Goal: Navigation & Orientation: Understand site structure

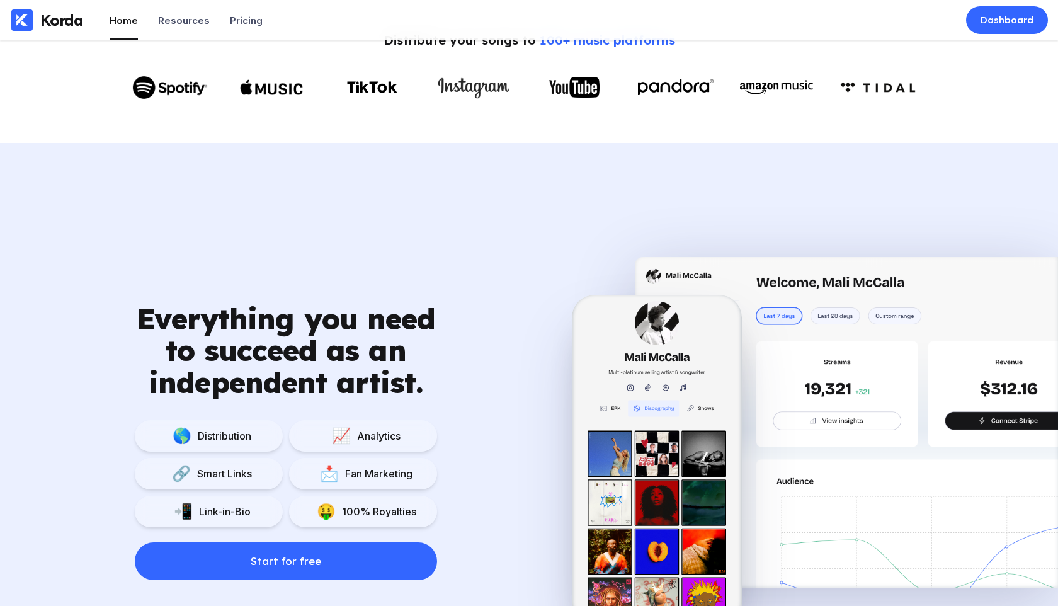
scroll to position [741, 0]
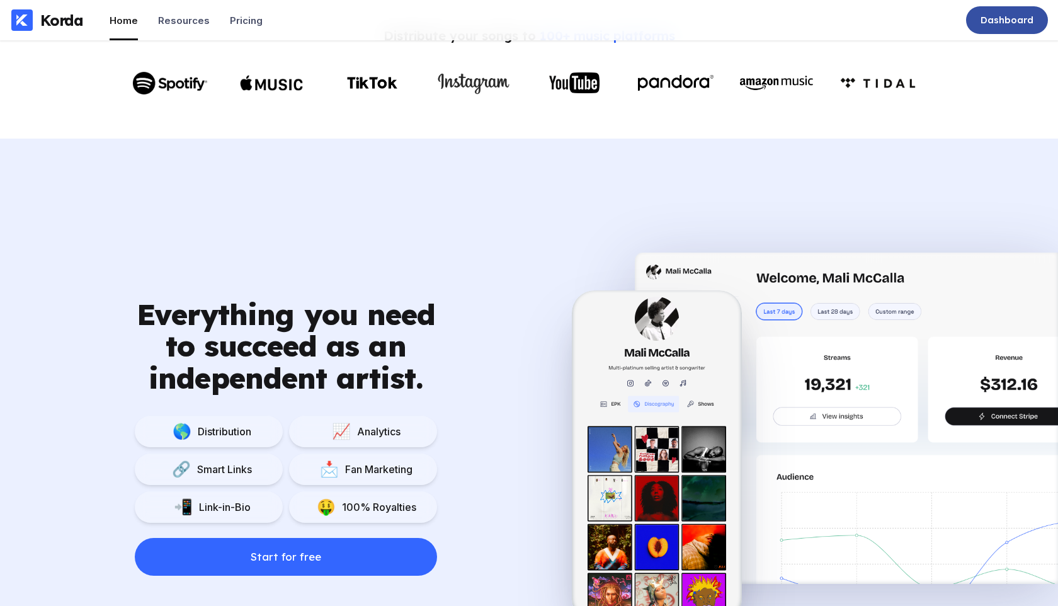
click at [1008, 29] on div "Dashboard" at bounding box center [1007, 20] width 82 height 28
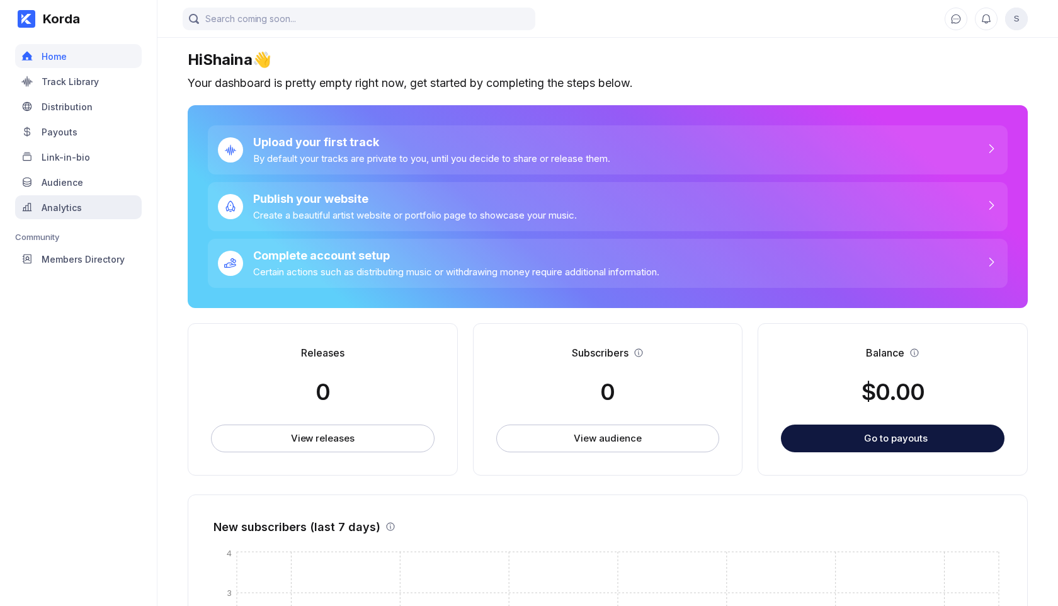
click at [52, 201] on div "Analytics" at bounding box center [78, 207] width 127 height 24
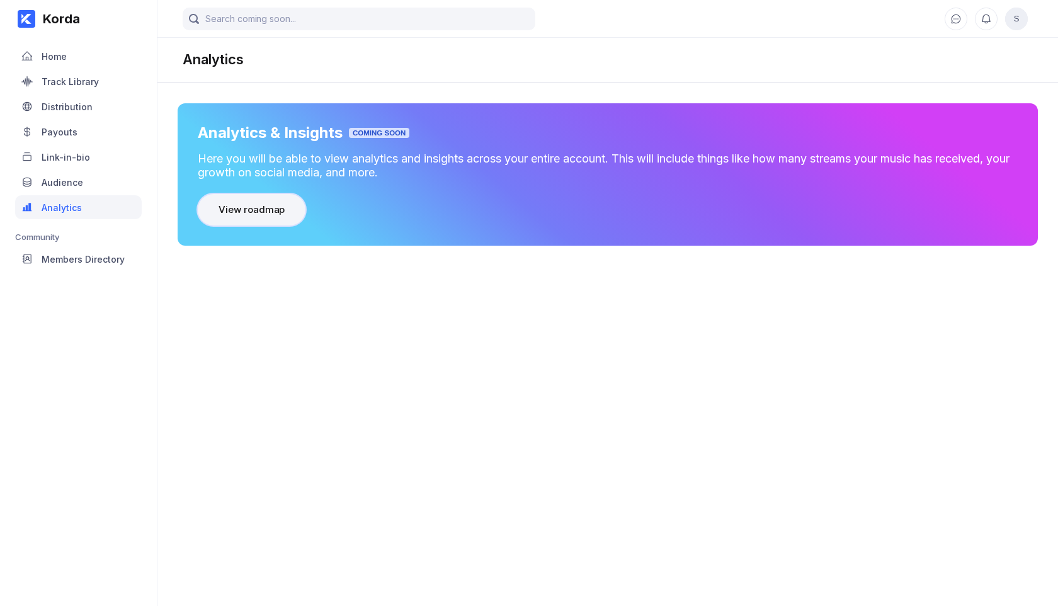
click at [264, 220] on button "View roadmap" at bounding box center [252, 209] width 108 height 31
click at [67, 84] on div "Track Library" at bounding box center [70, 81] width 57 height 11
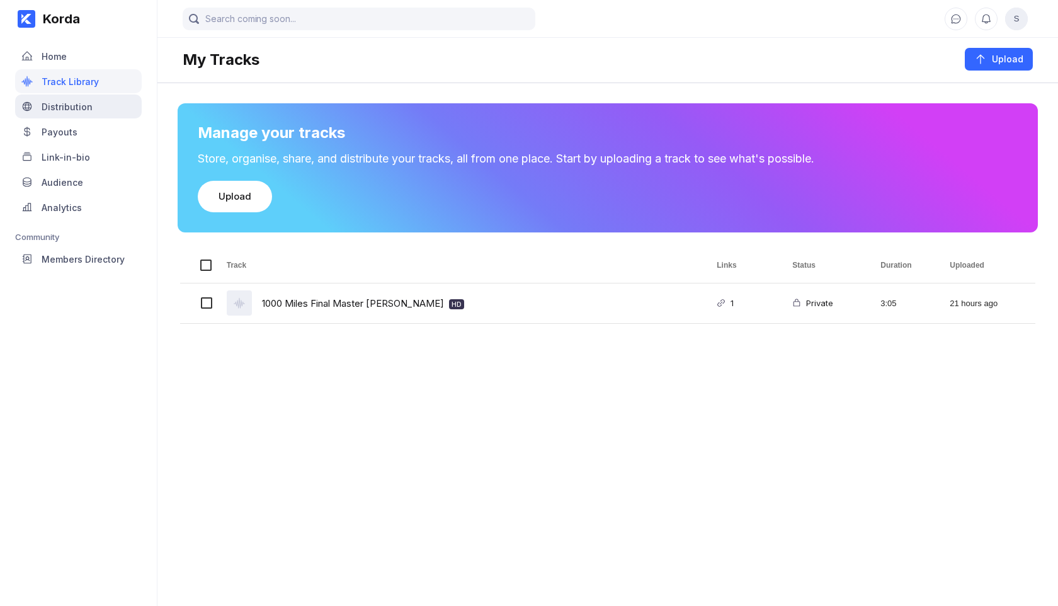
click at [76, 108] on div "Distribution" at bounding box center [67, 106] width 51 height 11
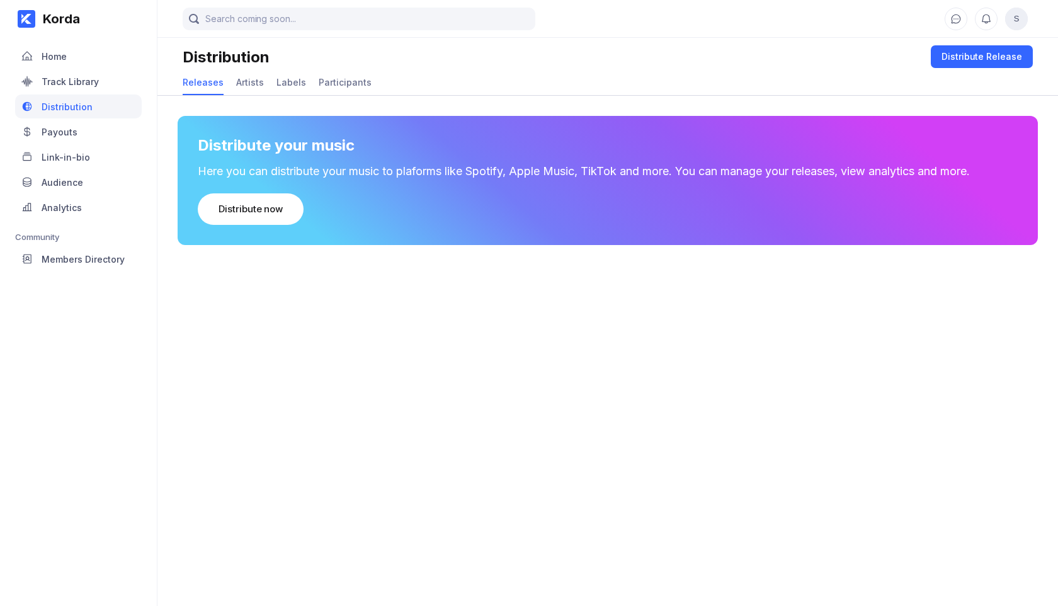
click at [260, 79] on div "Releases Artists Labels Participants" at bounding box center [608, 83] width 850 height 25
click at [246, 83] on div "Artists" at bounding box center [250, 82] width 28 height 11
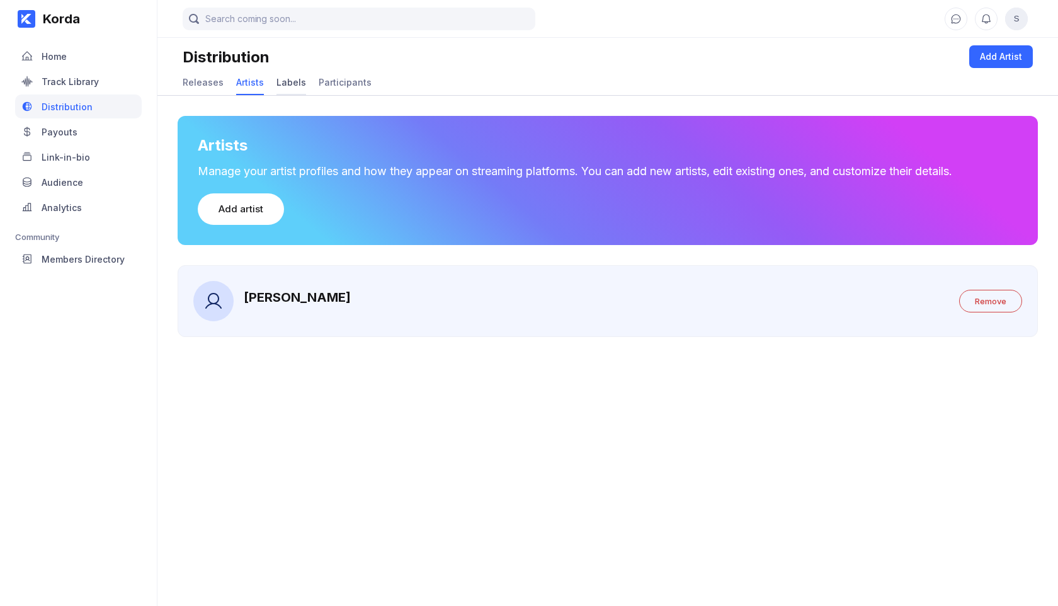
click at [297, 89] on div "Labels" at bounding box center [291, 83] width 30 height 25
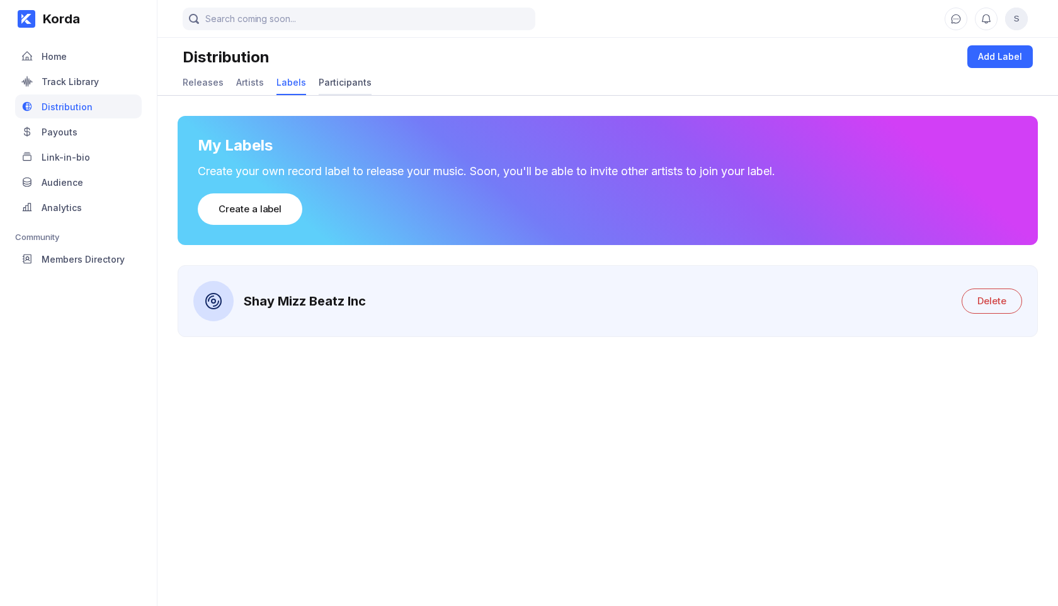
click at [330, 78] on div "Participants" at bounding box center [345, 82] width 53 height 11
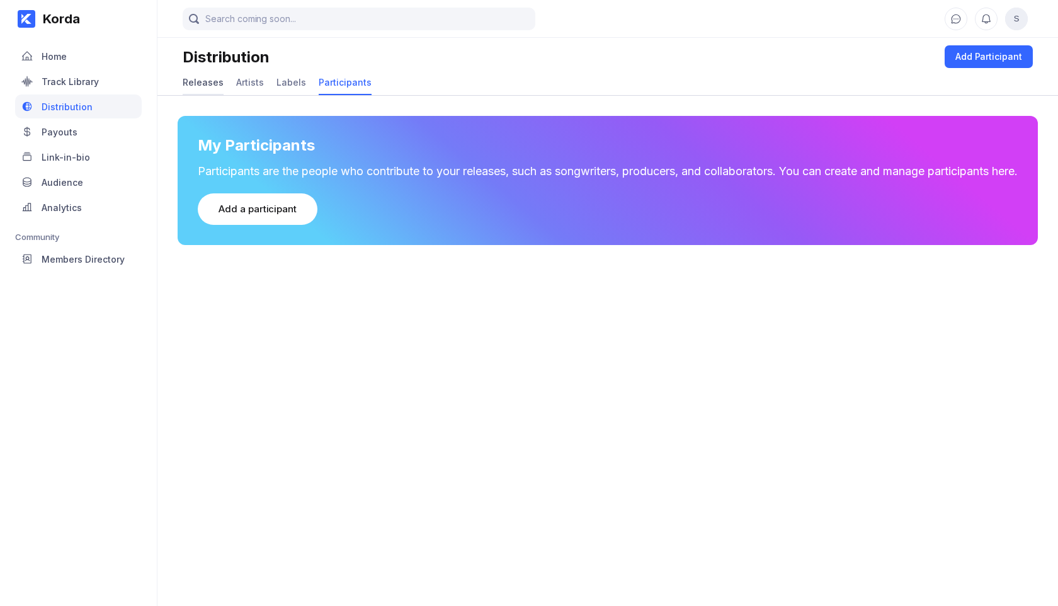
click at [192, 77] on div "Releases" at bounding box center [203, 82] width 41 height 11
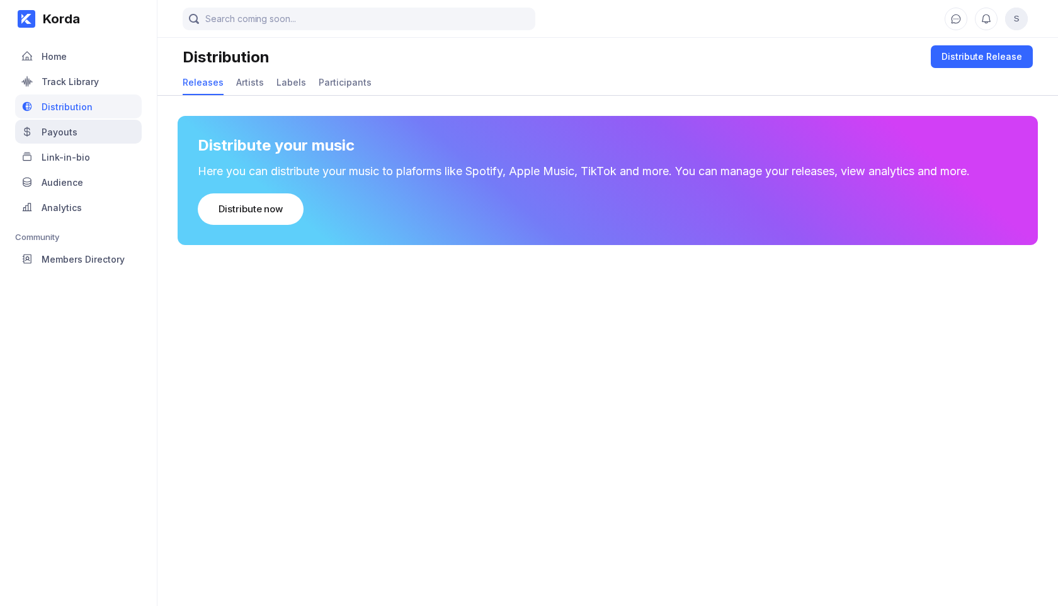
click at [62, 134] on div "Payouts" at bounding box center [60, 132] width 36 height 11
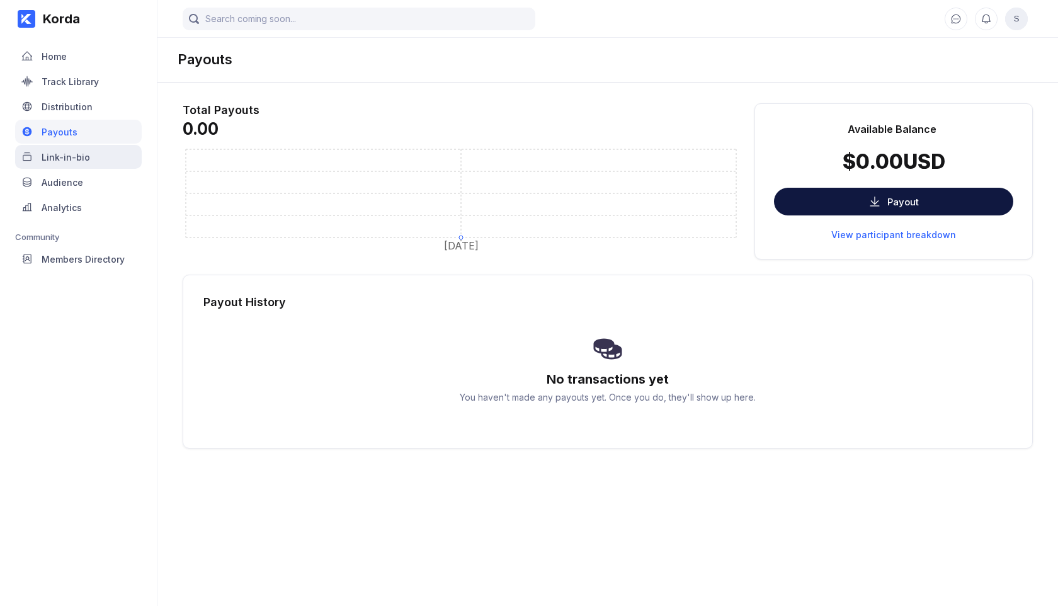
click at [82, 152] on div "Link-in-bio" at bounding box center [66, 157] width 48 height 11
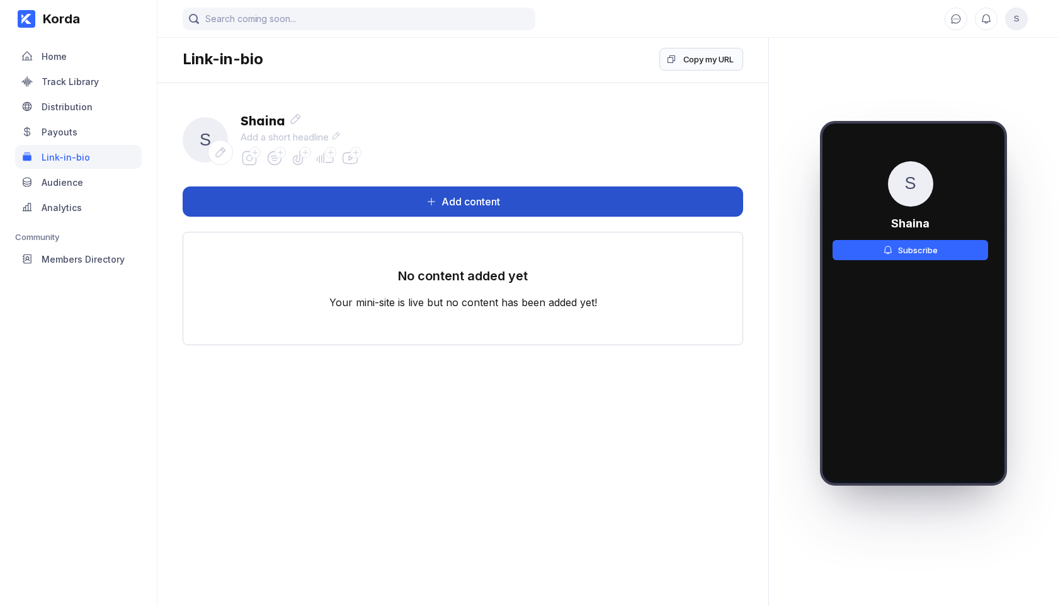
click at [466, 195] on button "Add content" at bounding box center [463, 201] width 560 height 30
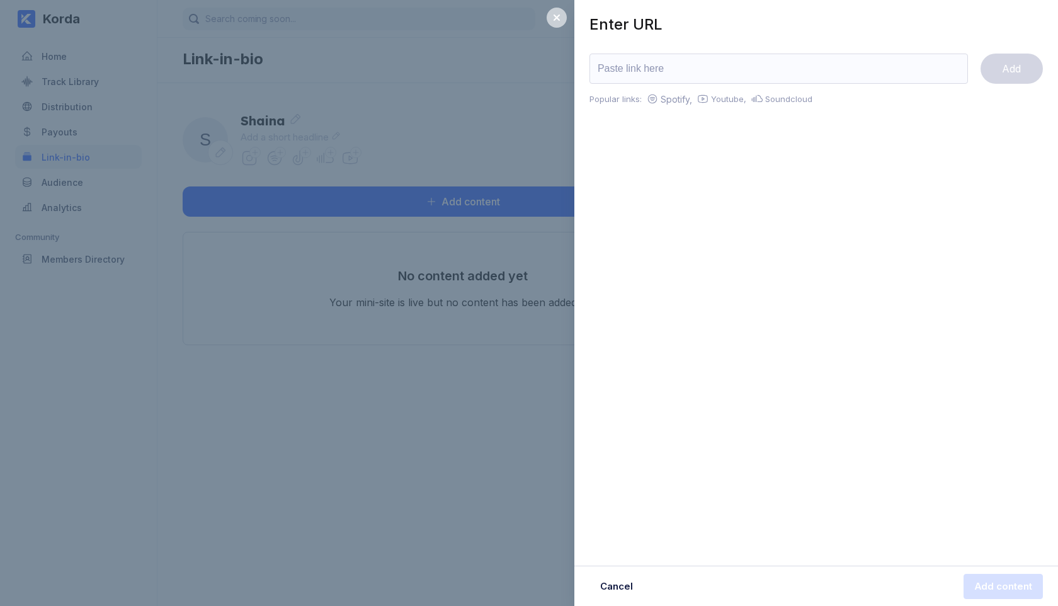
click at [559, 14] on icon at bounding box center [557, 18] width 10 height 10
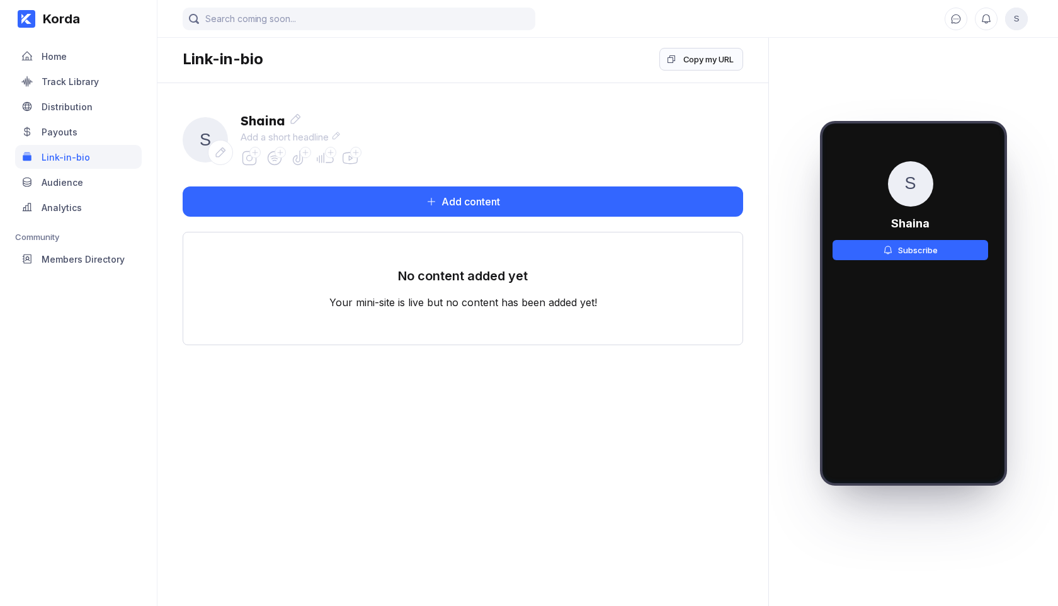
click at [255, 152] on icon at bounding box center [255, 153] width 8 height 8
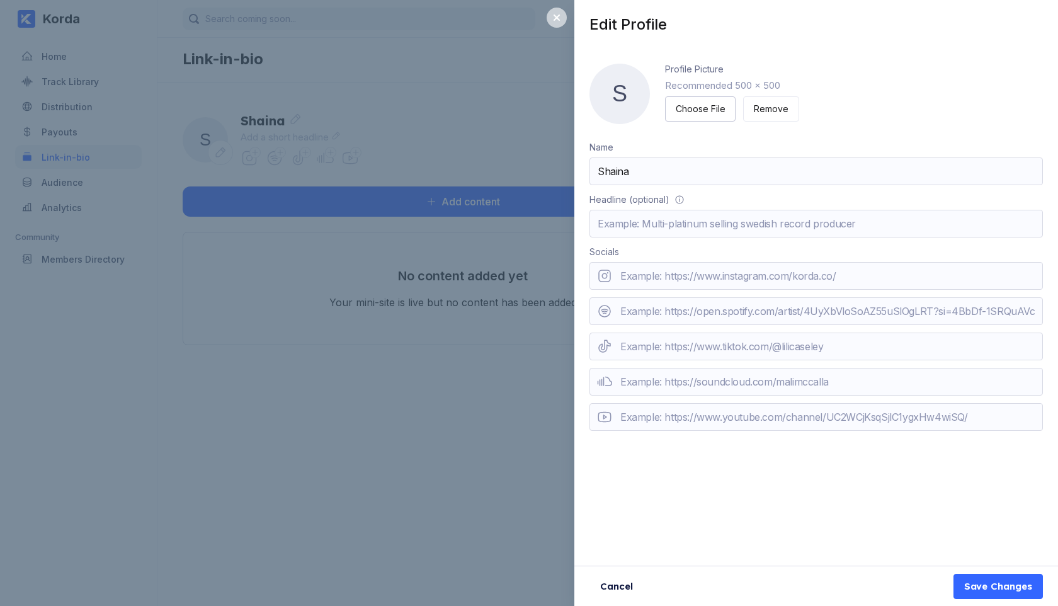
click at [559, 20] on icon at bounding box center [557, 17] width 6 height 6
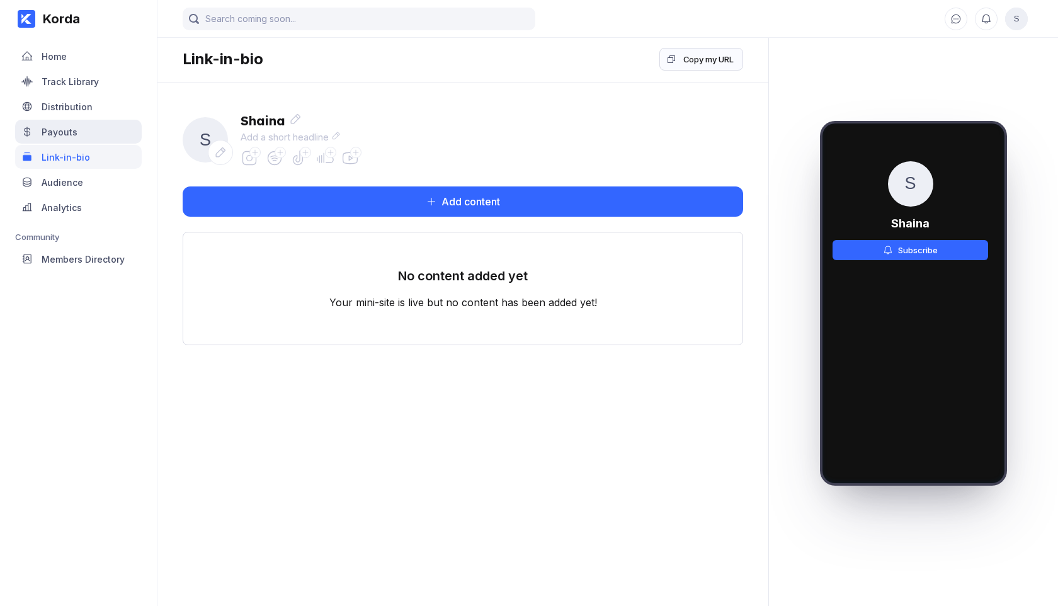
click at [61, 132] on div "Payouts" at bounding box center [60, 132] width 36 height 11
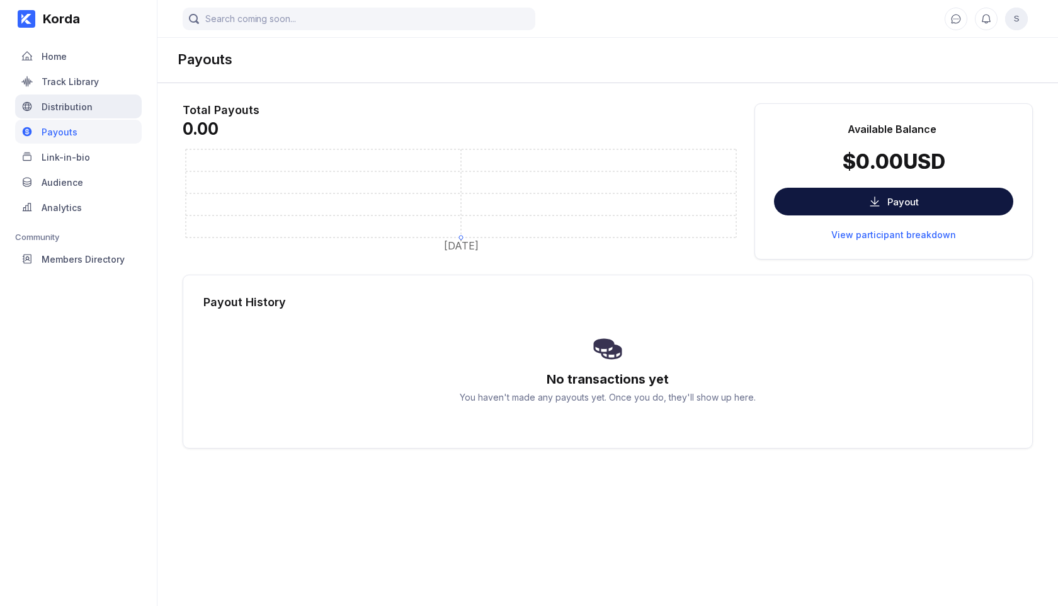
click at [64, 110] on div "Distribution" at bounding box center [67, 106] width 51 height 11
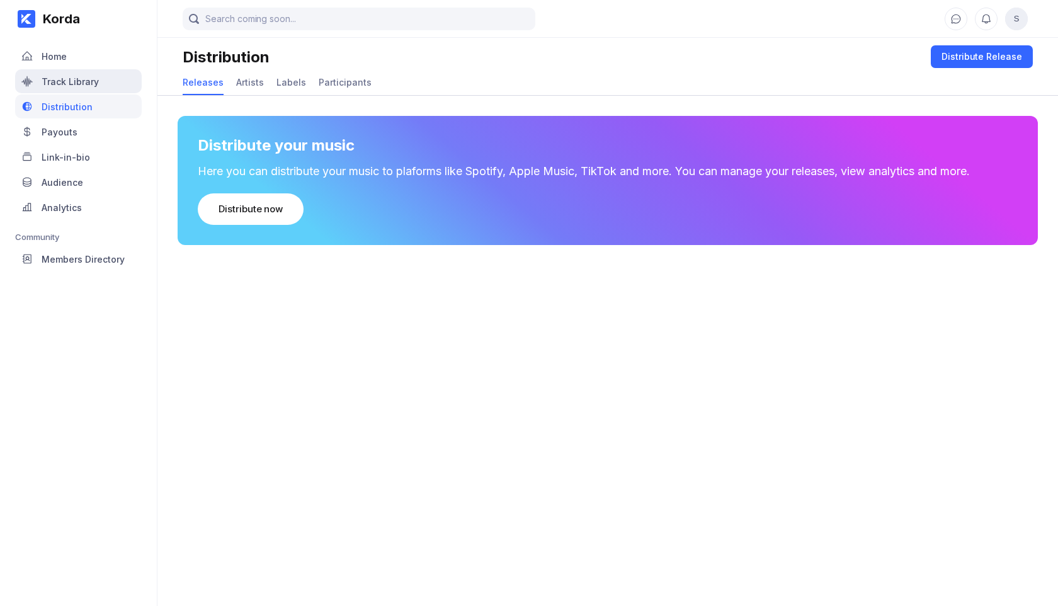
click at [67, 88] on div "Track Library" at bounding box center [78, 81] width 127 height 24
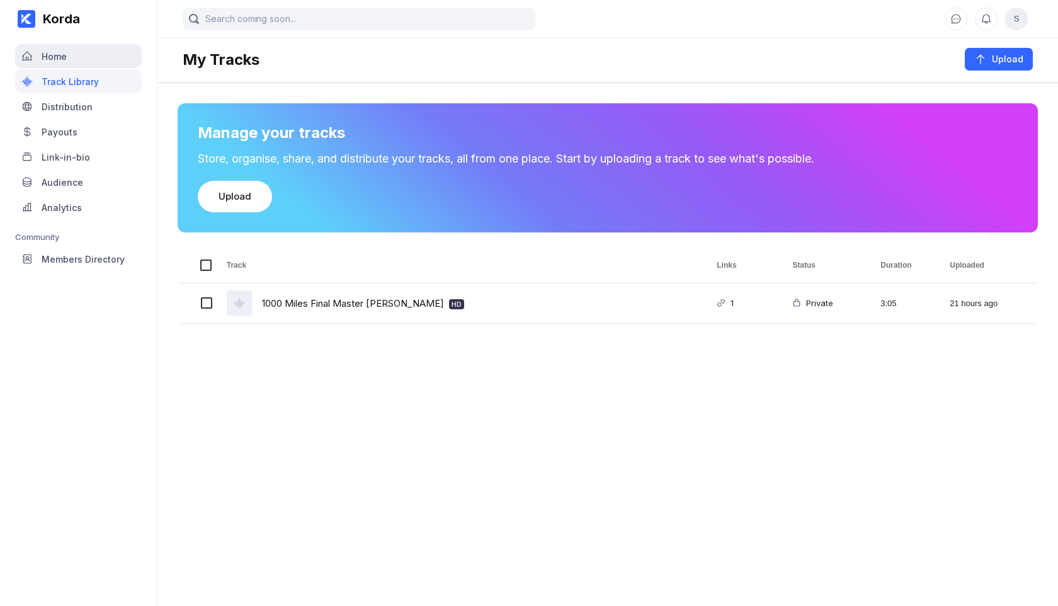
click at [65, 62] on div "Home" at bounding box center [78, 56] width 127 height 24
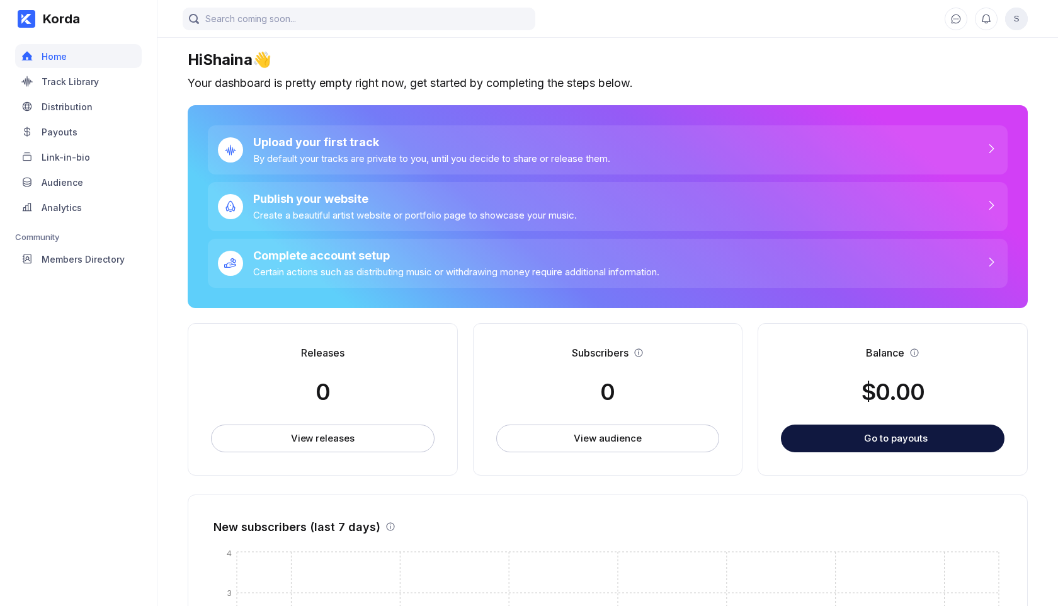
click at [1015, 20] on span "S" at bounding box center [1016, 19] width 23 height 23
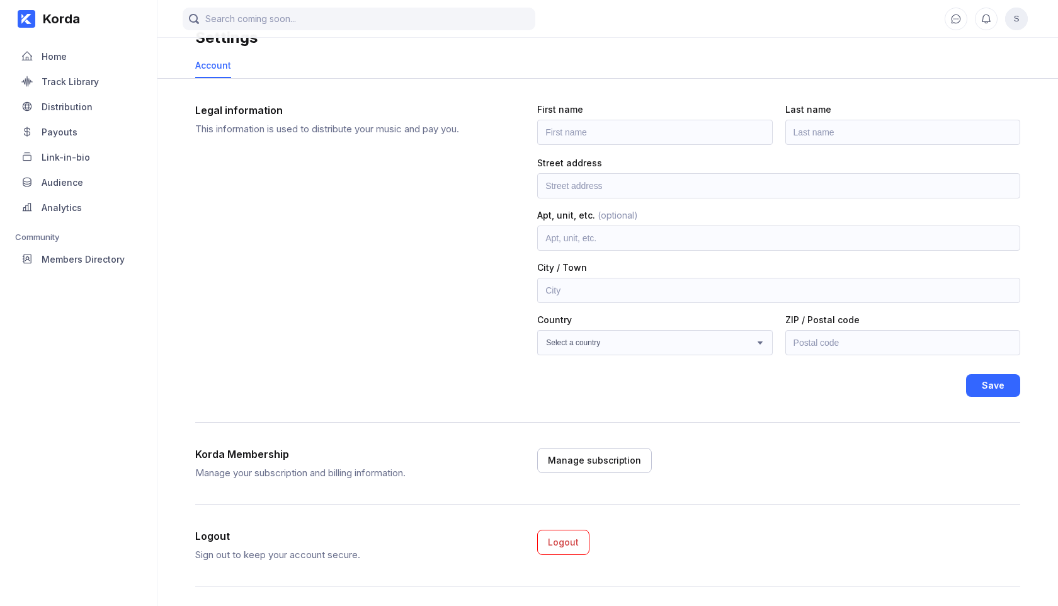
scroll to position [26, 0]
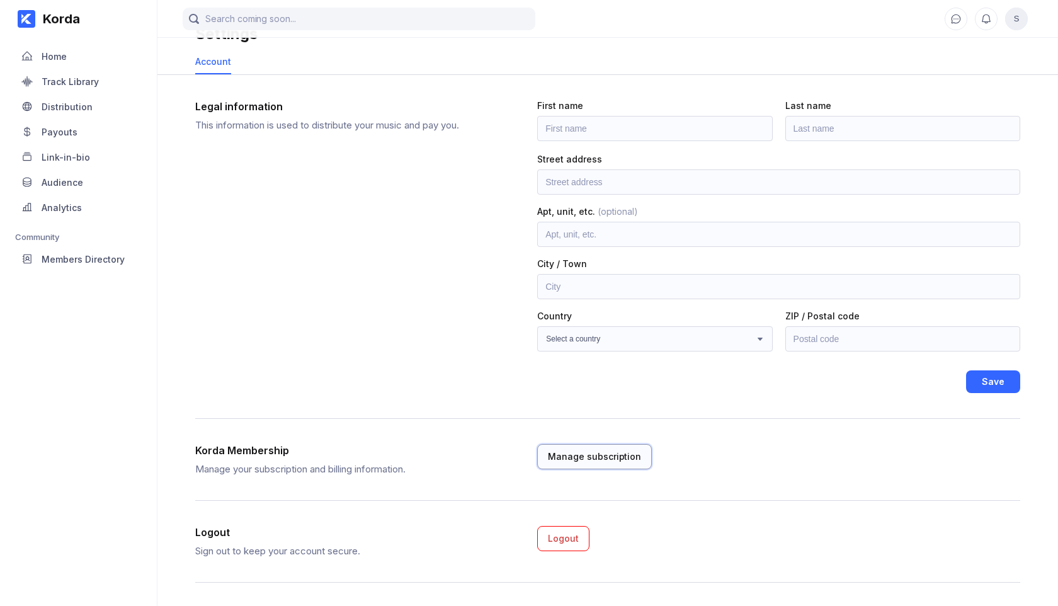
click at [606, 460] on div "Manage subscription" at bounding box center [594, 456] width 93 height 13
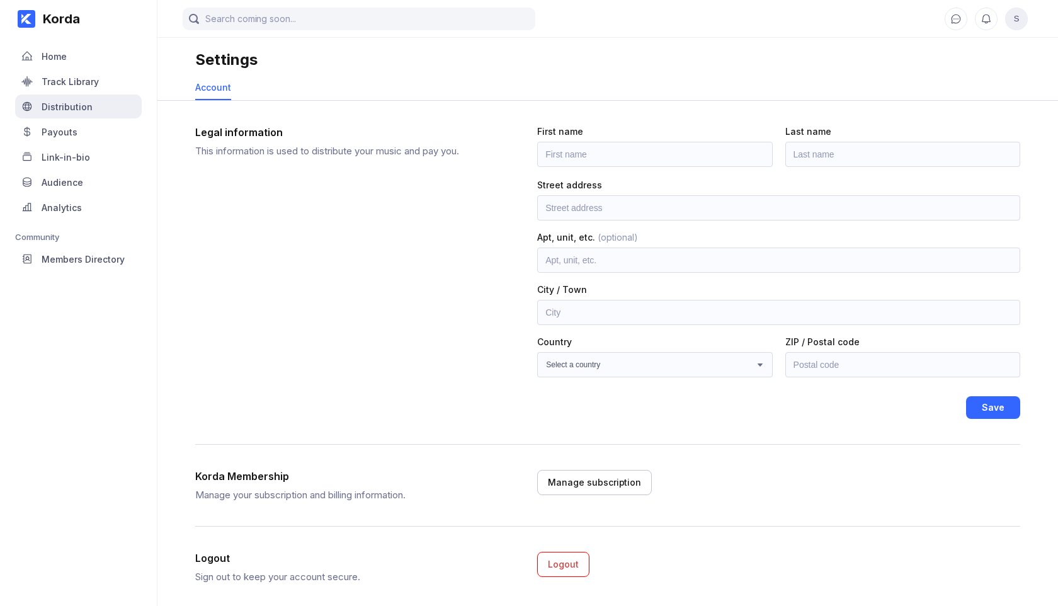
click at [68, 108] on div "Distribution" at bounding box center [67, 106] width 51 height 11
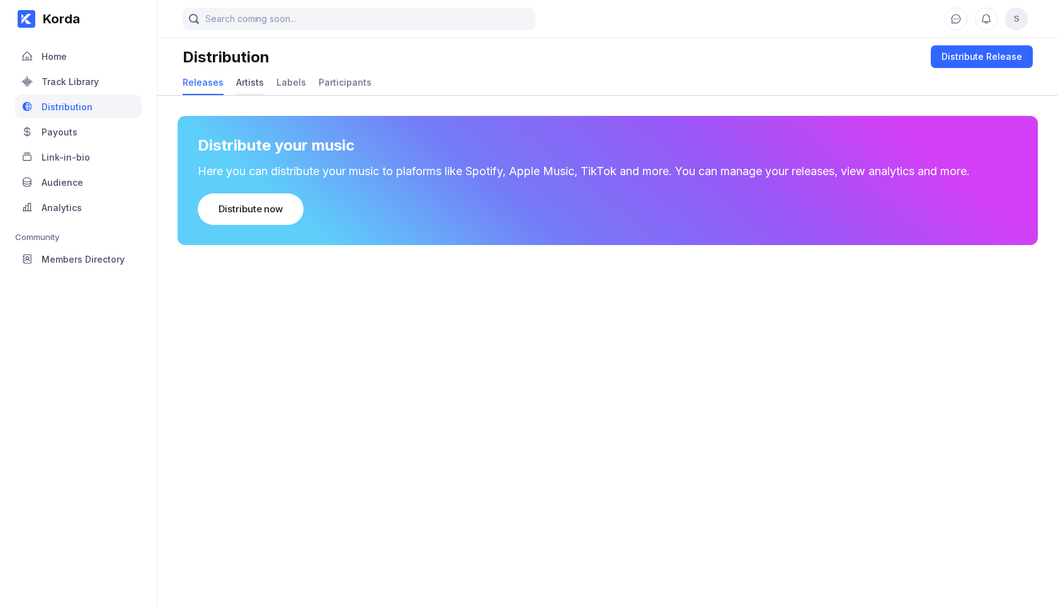
click at [254, 77] on div "Artists" at bounding box center [250, 82] width 28 height 11
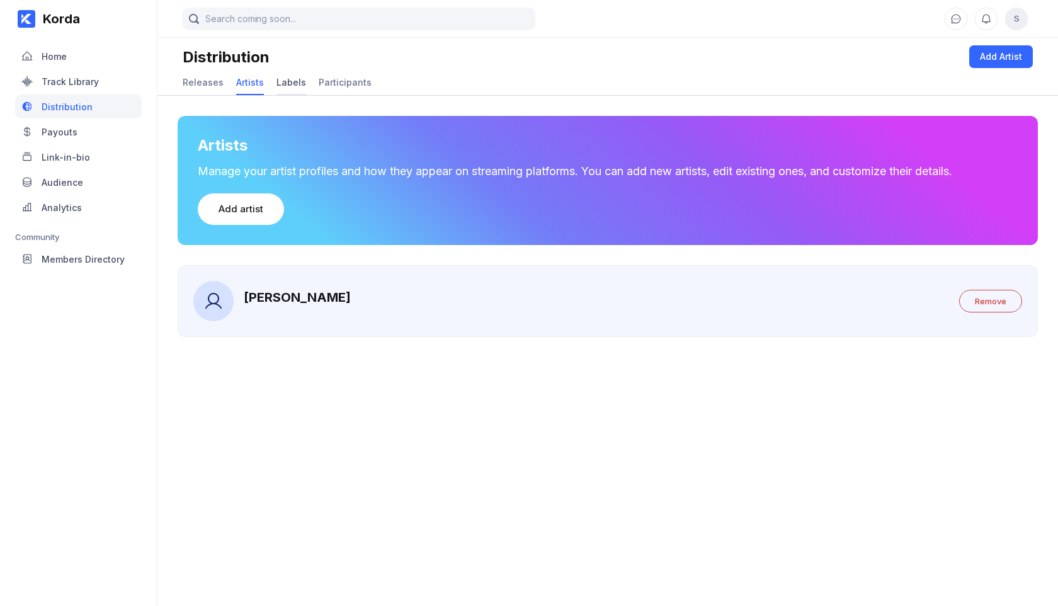
click at [288, 87] on div "Labels" at bounding box center [291, 82] width 30 height 11
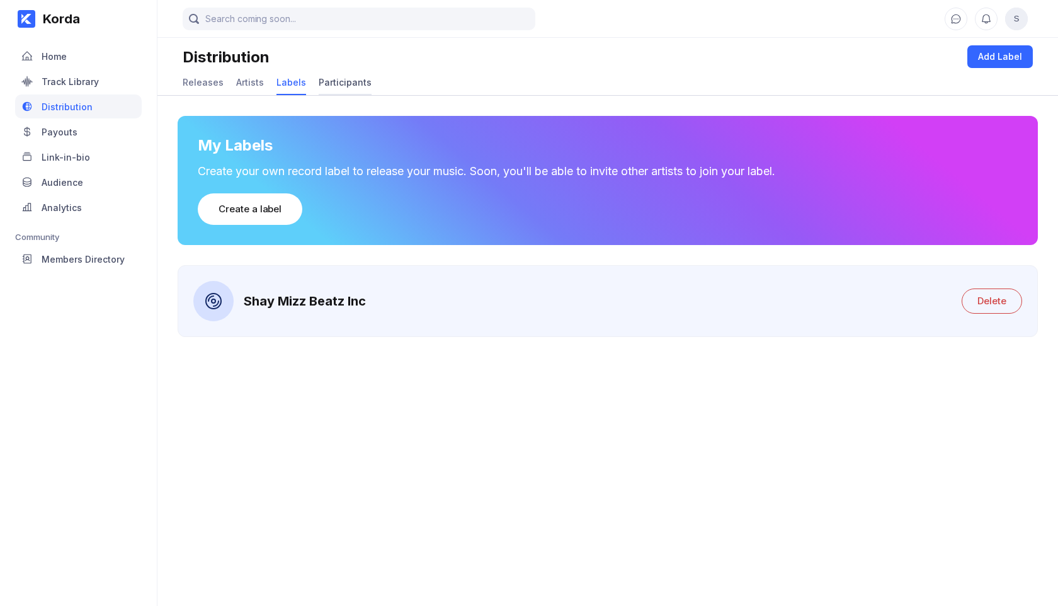
click at [335, 86] on div "Participants" at bounding box center [345, 82] width 53 height 11
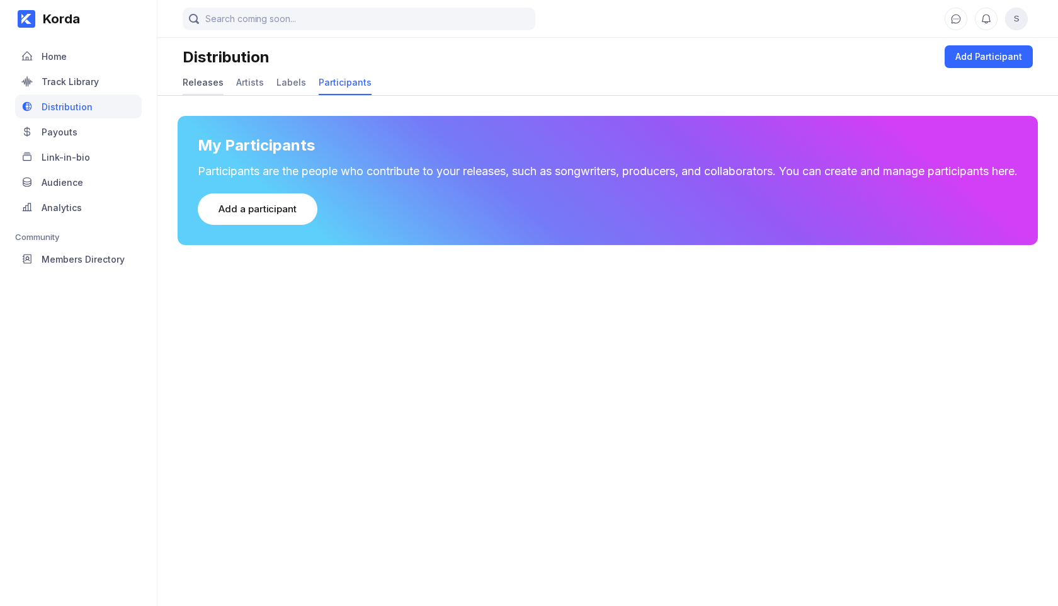
click at [200, 78] on div "Releases" at bounding box center [203, 82] width 41 height 11
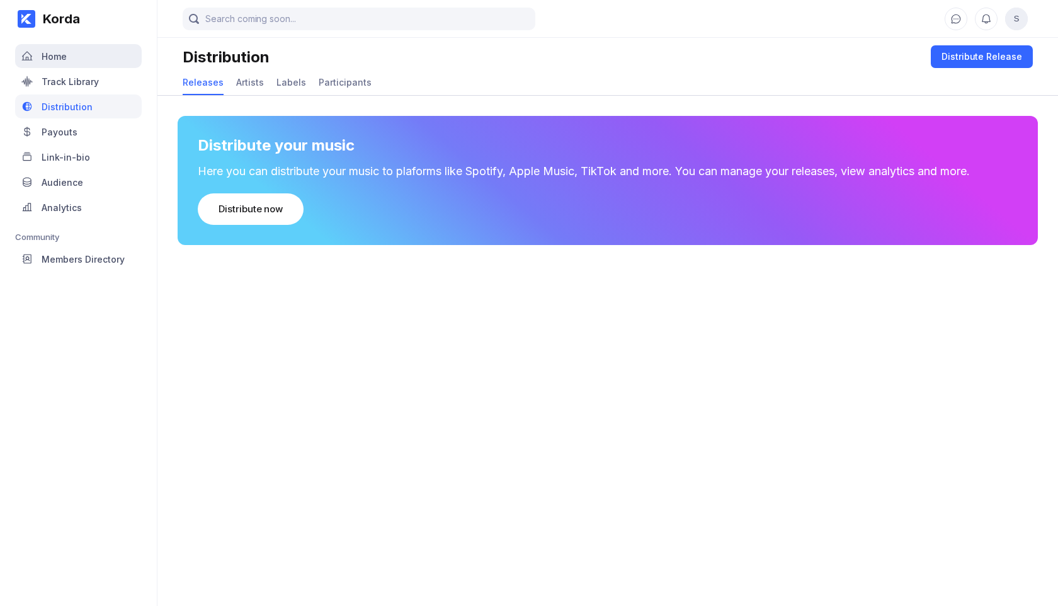
click at [65, 59] on div "Home" at bounding box center [54, 56] width 25 height 11
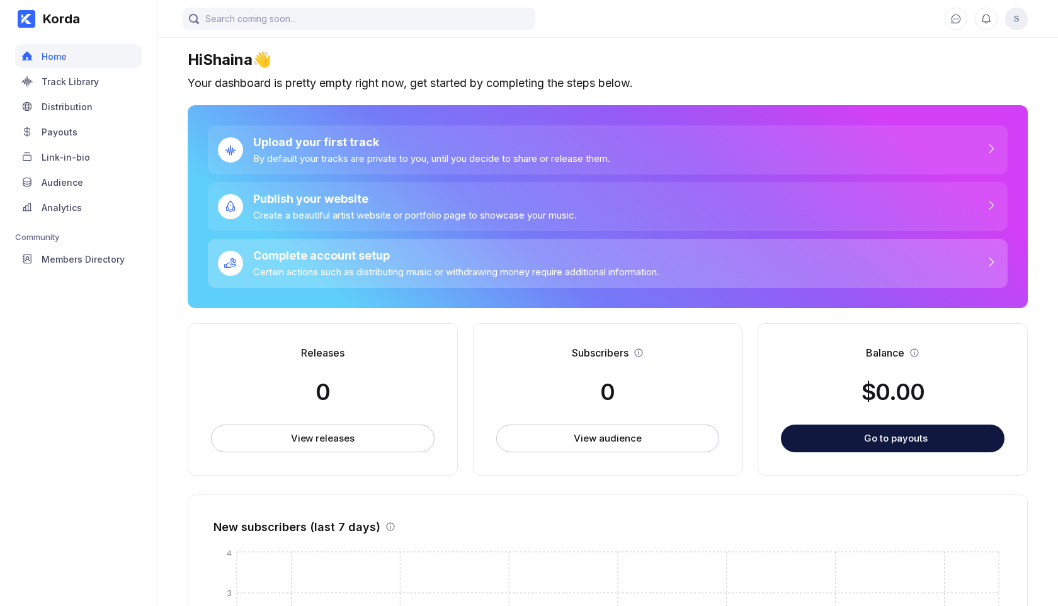
click at [461, 262] on div "Complete account setup" at bounding box center [456, 255] width 406 height 13
